Goal: Find specific page/section: Find specific page/section

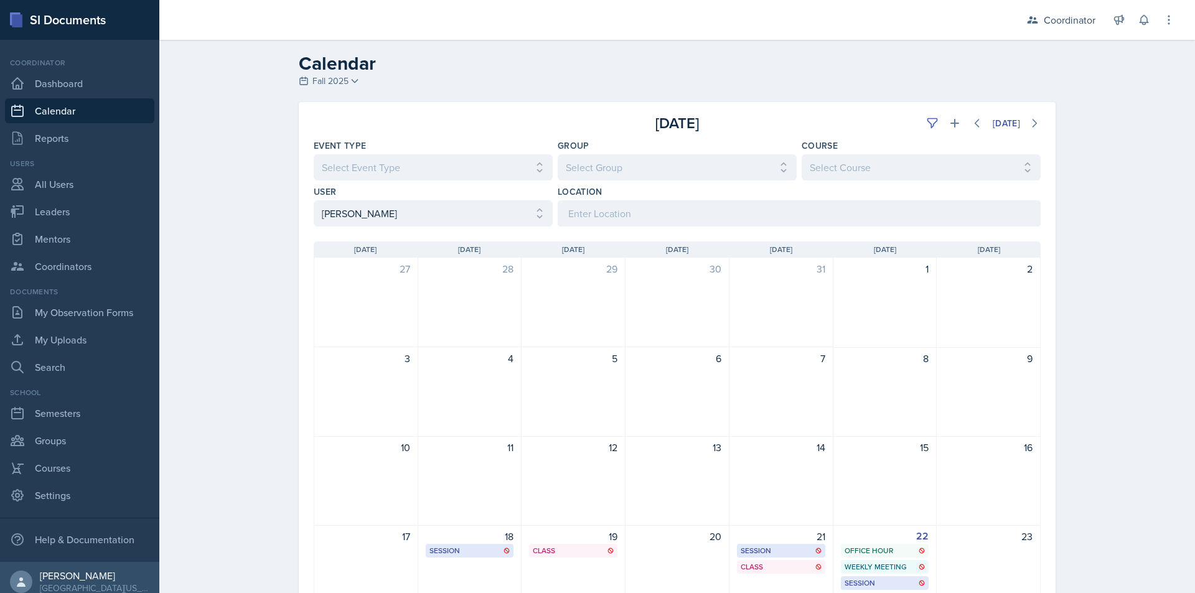
select select "e4bf0d81-7a4e-4aa6-bfe6-744f76136663"
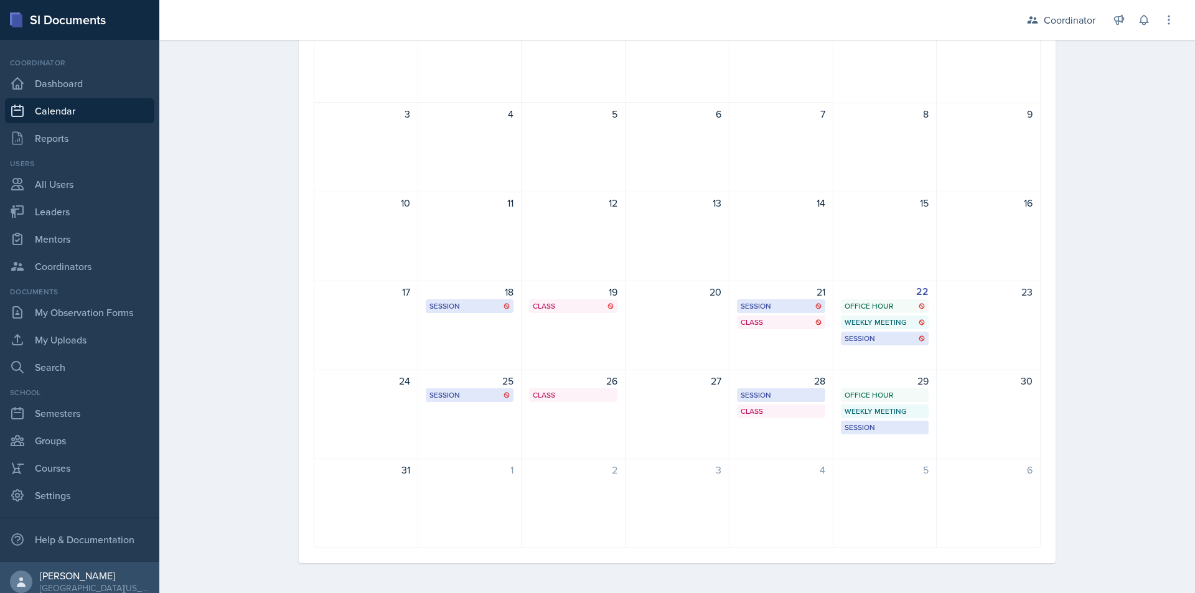
click at [67, 109] on link "Calendar" at bounding box center [79, 110] width 149 height 25
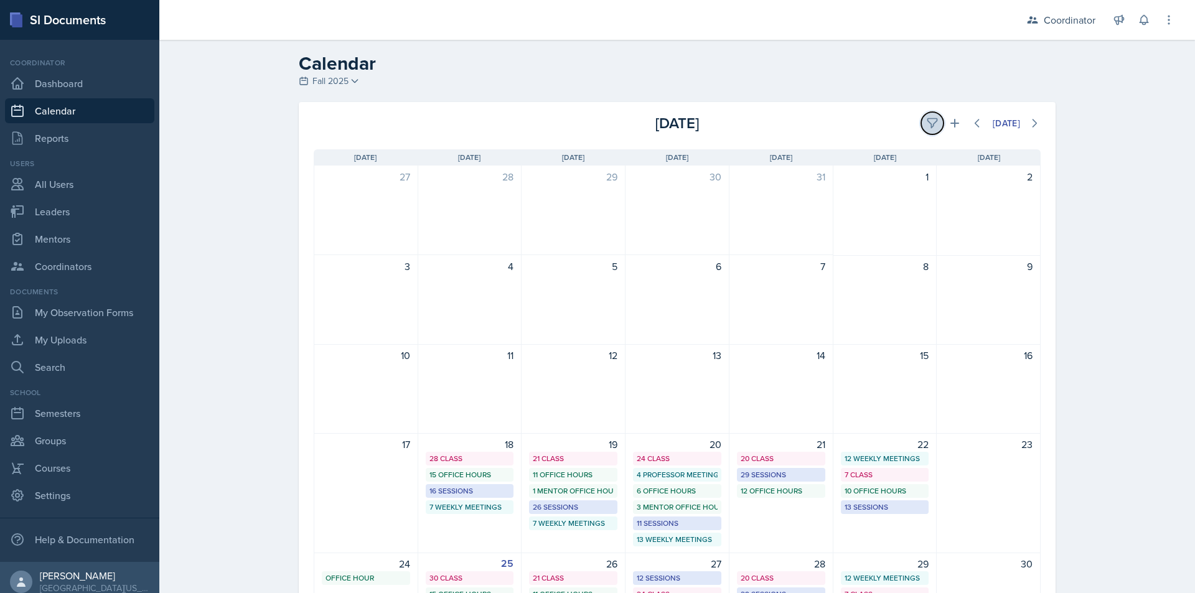
click at [921, 119] on button at bounding box center [932, 123] width 22 height 22
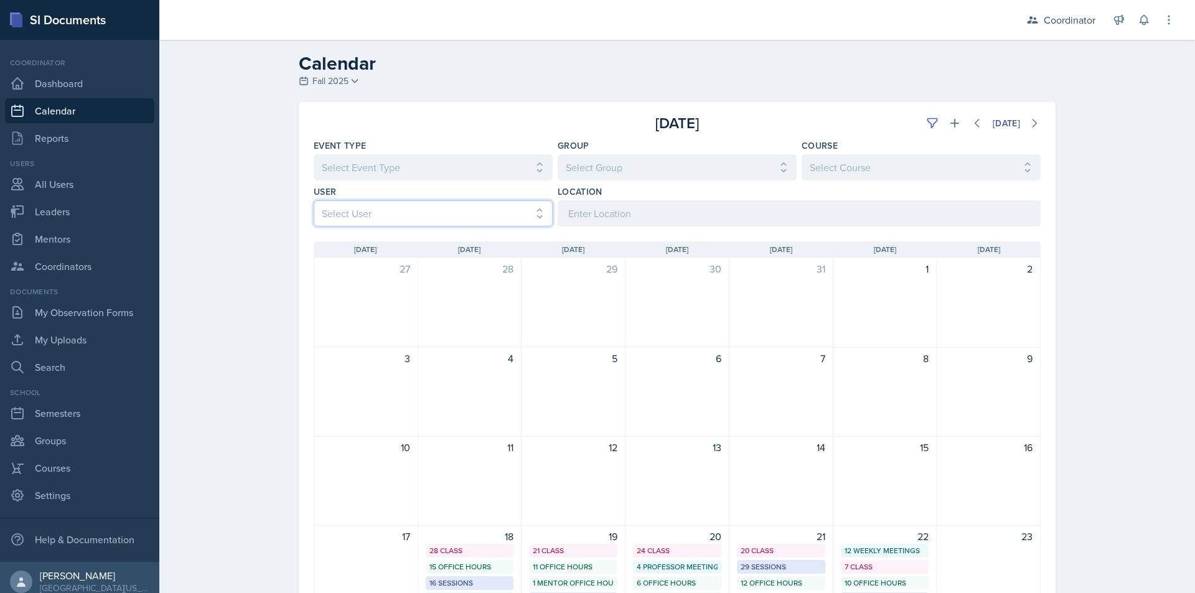
click at [425, 212] on select "Select User All [PERSON_NAME] [PERSON_NAME] [PERSON_NAME] [PERSON_NAME] [PERSON…" at bounding box center [433, 213] width 239 height 26
select select "1a6e82cf-f3e6-46cd-8485-7e499f5a3eab"
click at [314, 200] on select "Select User All [PERSON_NAME] [PERSON_NAME] [PERSON_NAME] [PERSON_NAME] [PERSON…" at bounding box center [433, 213] width 239 height 26
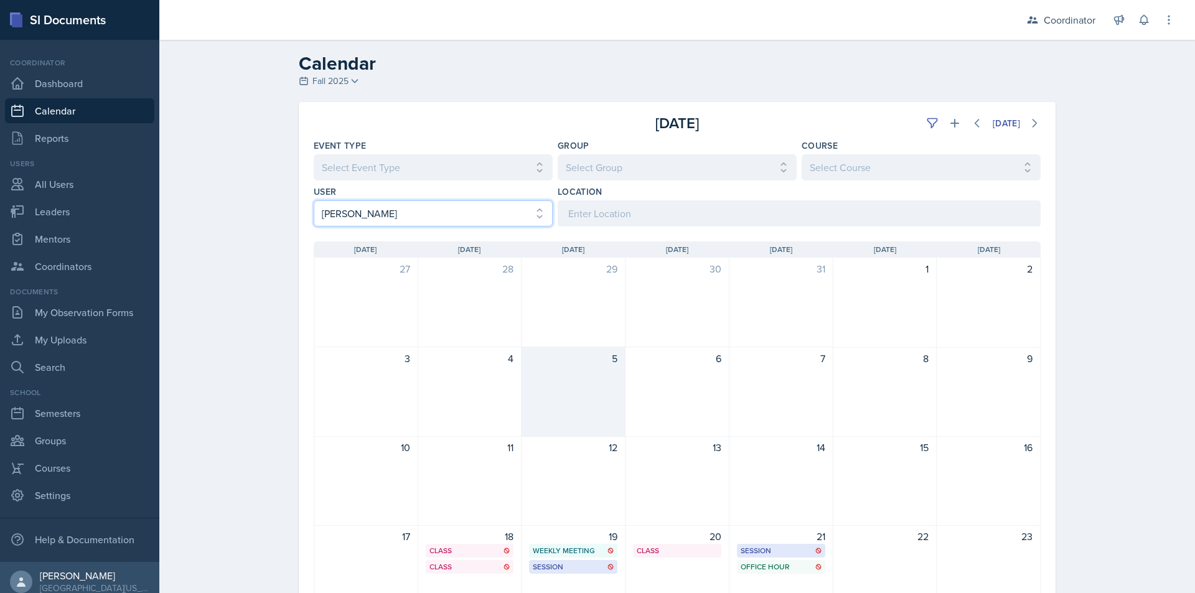
scroll to position [124, 0]
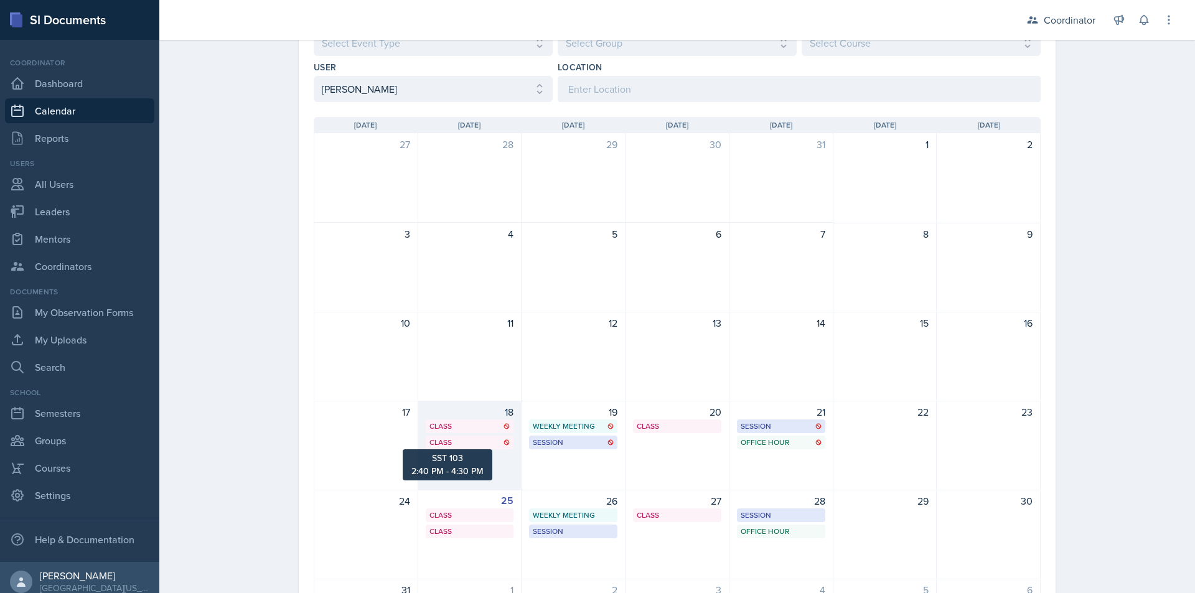
click at [459, 441] on div "Class" at bounding box center [469, 442] width 81 height 11
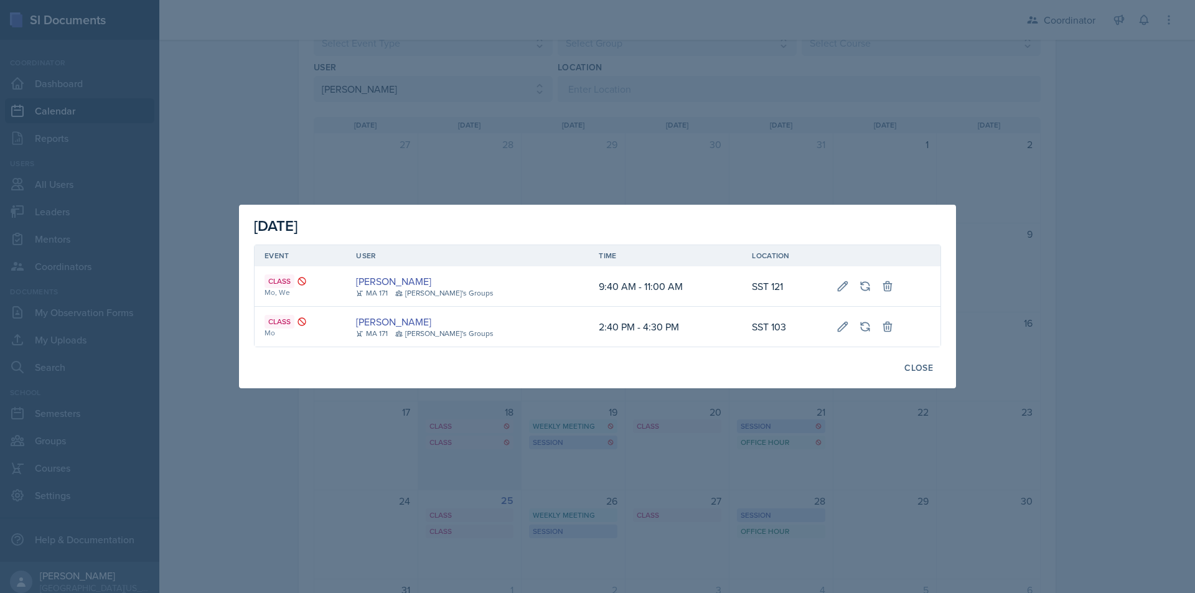
click at [459, 441] on div at bounding box center [597, 296] width 1195 height 593
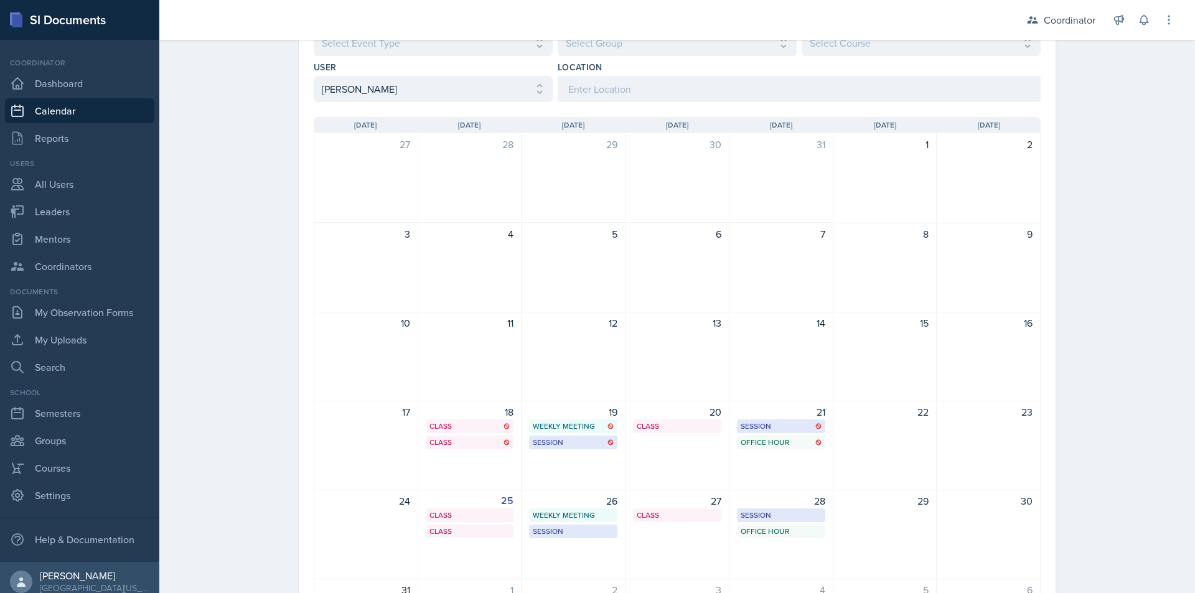
click at [202, 329] on div "Calendar Fall 2025 Fall 2025 Spring 2025 Fall 2024 Spring 2024 Fall 2023 Spring…" at bounding box center [676, 314] width 1035 height 798
